Goal: Transaction & Acquisition: Purchase product/service

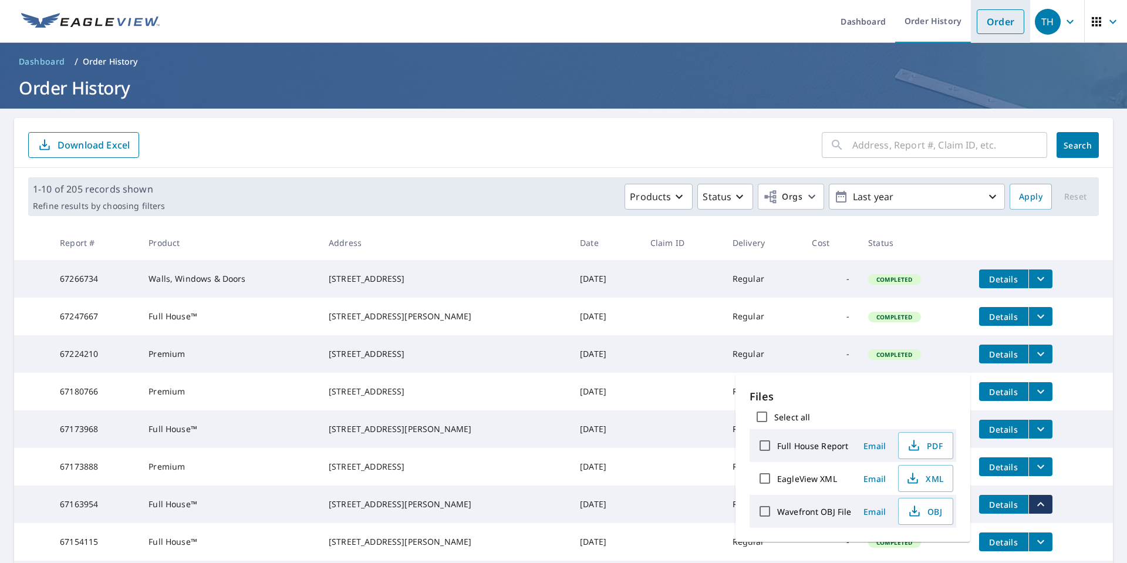
click at [994, 21] on link "Order" at bounding box center [1001, 21] width 48 height 25
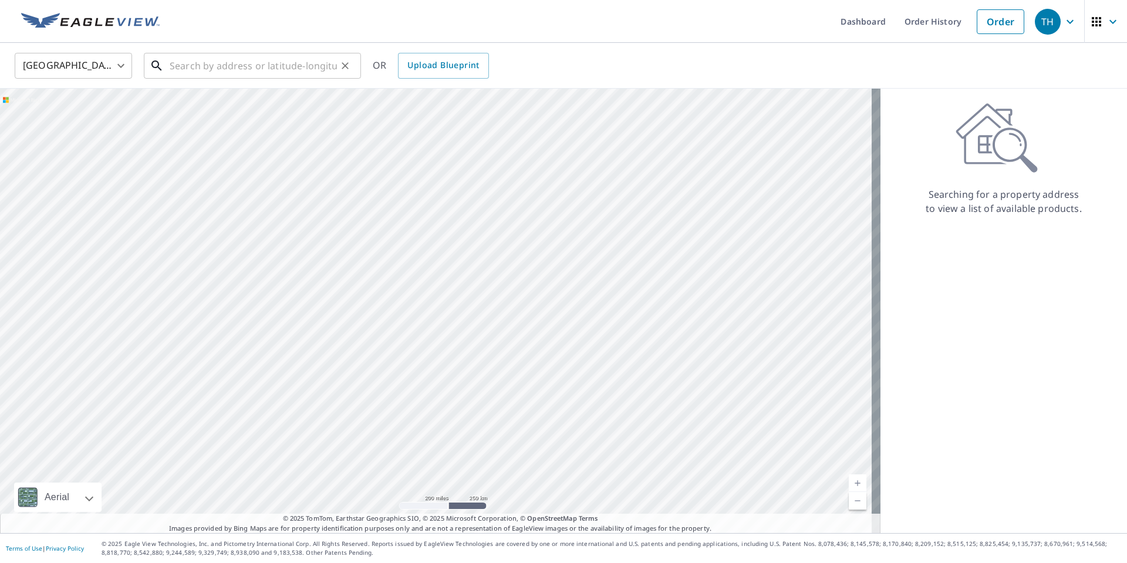
click at [171, 69] on input "text" at bounding box center [253, 65] width 167 height 33
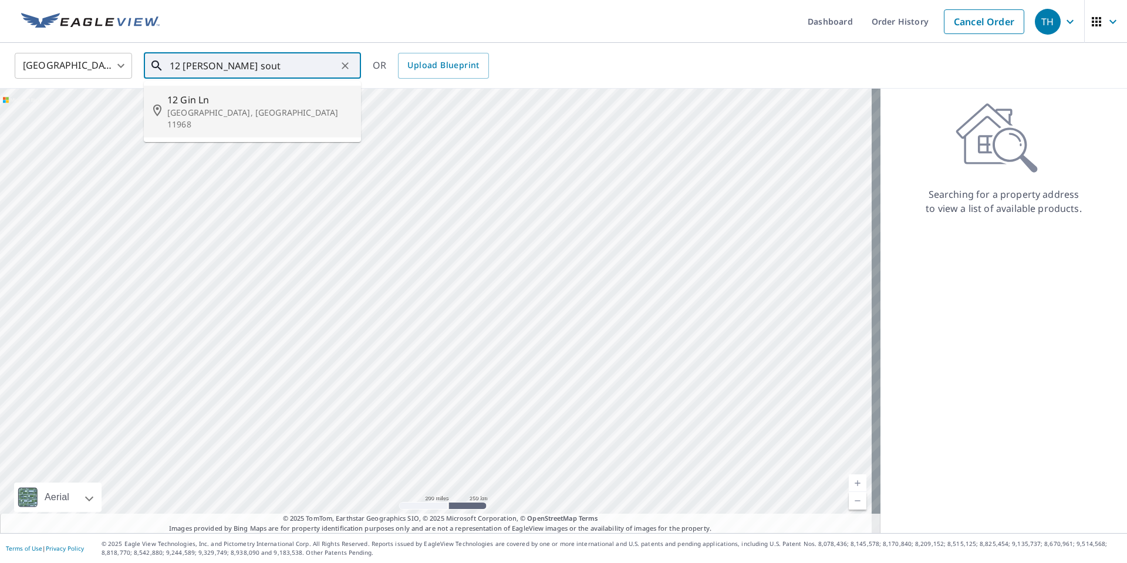
click at [210, 114] on p "[GEOGRAPHIC_DATA], [GEOGRAPHIC_DATA] 11968" at bounding box center [259, 118] width 184 height 23
type input "[STREET_ADDRESS]"
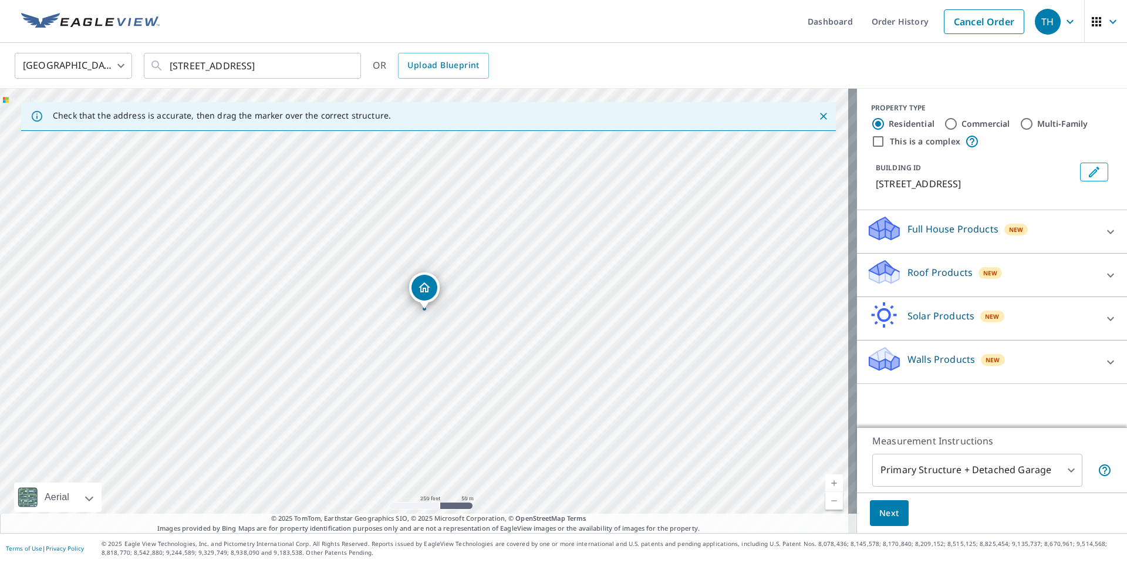
click at [1104, 275] on icon at bounding box center [1111, 275] width 14 height 14
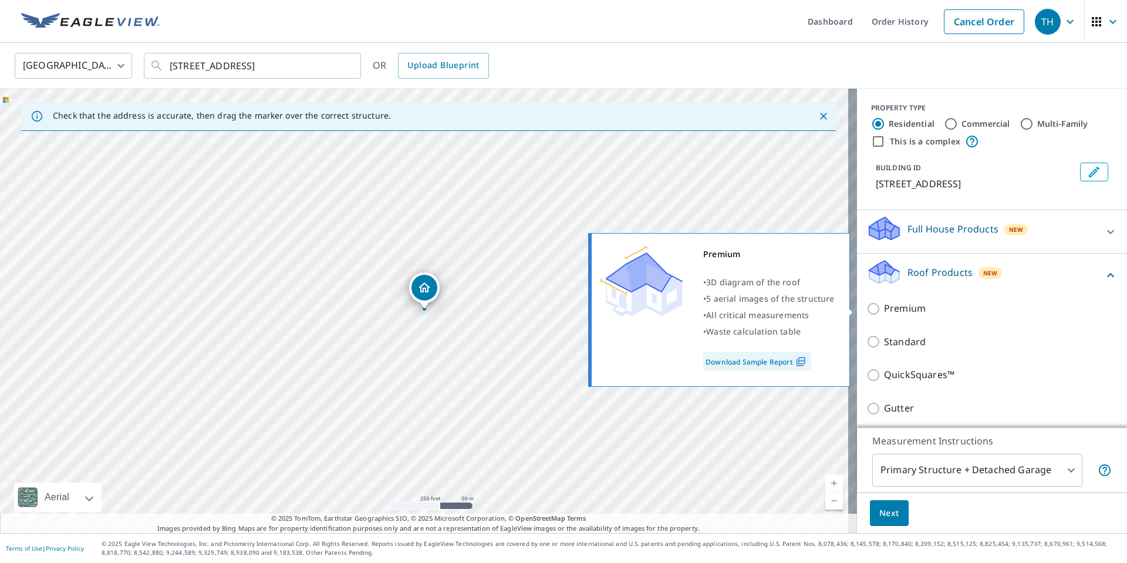
click at [868, 308] on input "Premium" at bounding box center [875, 309] width 18 height 14
checkbox input "true"
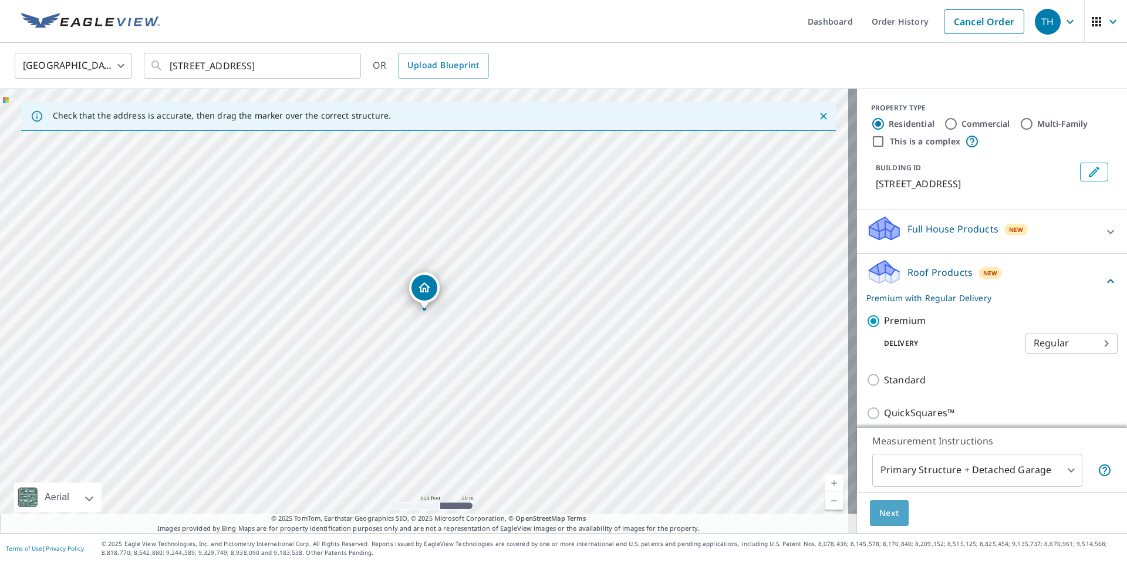
click at [889, 514] on span "Next" at bounding box center [889, 513] width 20 height 15
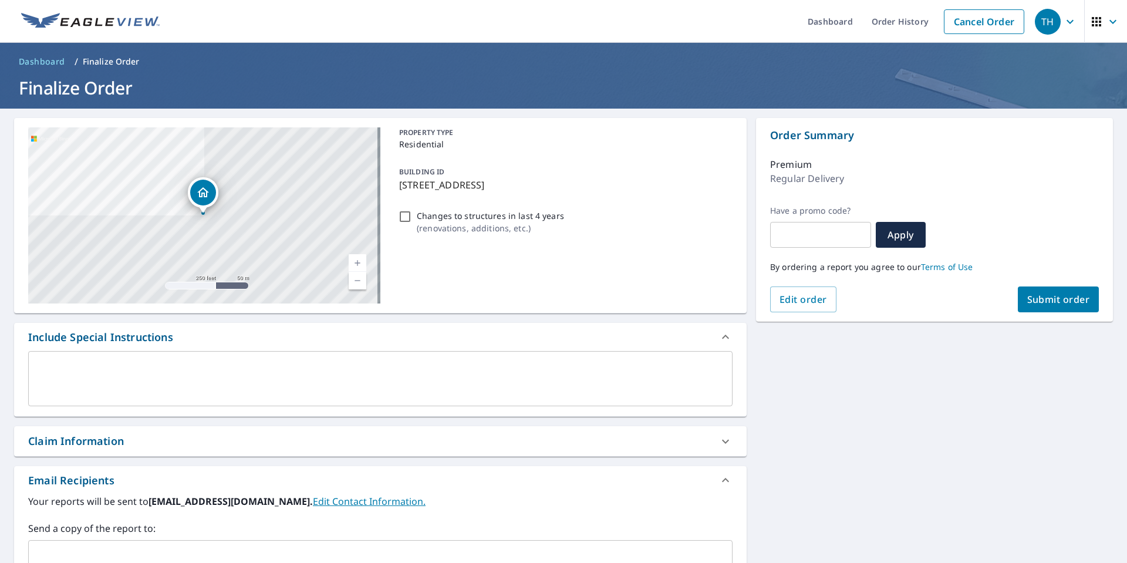
click at [1037, 294] on button "Submit order" at bounding box center [1059, 299] width 82 height 26
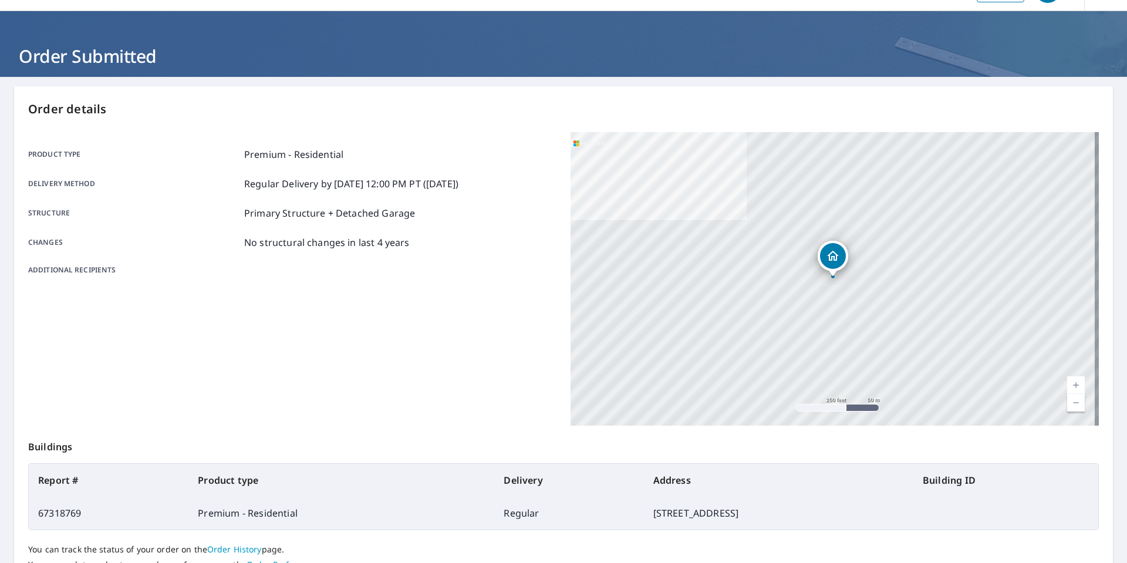
scroll to position [34, 0]
